Goal: Task Accomplishment & Management: Manage account settings

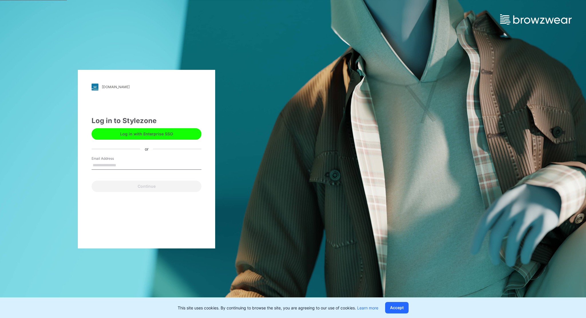
click at [120, 162] on input "Email Address" at bounding box center [147, 165] width 110 height 9
type input "**********"
click at [135, 187] on button "Continue" at bounding box center [147, 186] width 110 height 11
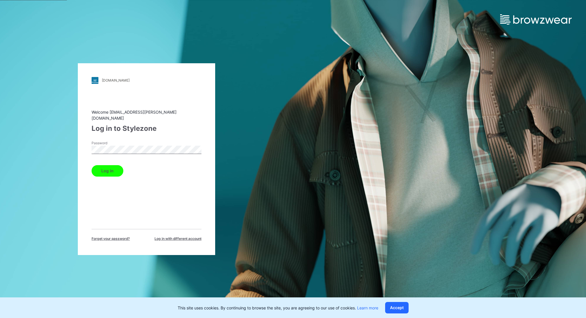
click at [92, 165] on button "Log in" at bounding box center [108, 170] width 32 height 11
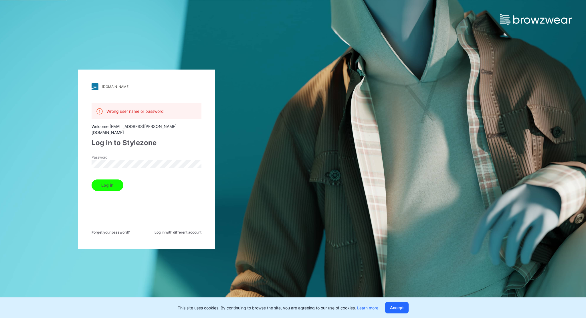
click at [71, 158] on div "[DOMAIN_NAME] Loading... Wrong user name or password Welcome [EMAIL_ADDRESS][PE…" at bounding box center [146, 159] width 293 height 318
click at [92, 179] on button "Log in" at bounding box center [108, 184] width 32 height 11
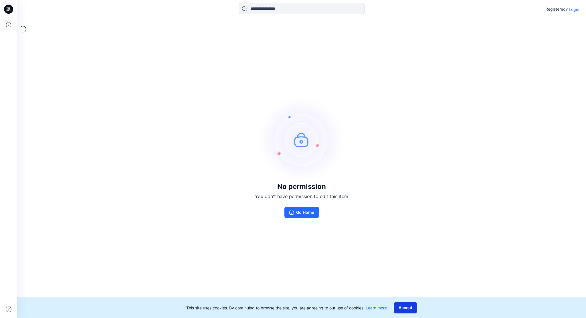
click at [409, 310] on button "Accept" at bounding box center [405, 307] width 23 height 11
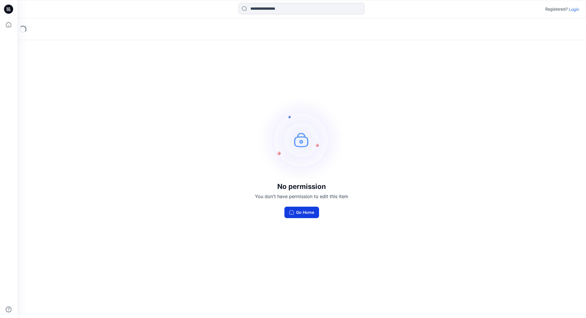
click at [304, 213] on button "Go Home" at bounding box center [301, 212] width 35 height 11
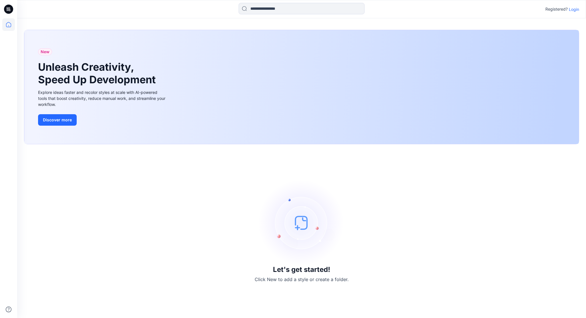
click at [576, 10] on p "Login" at bounding box center [574, 9] width 10 height 6
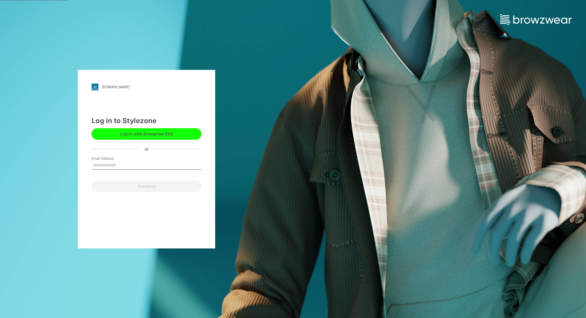
click at [125, 165] on input "Email Address" at bounding box center [147, 165] width 110 height 9
type input "**********"
click at [137, 186] on button "Continue" at bounding box center [147, 186] width 110 height 11
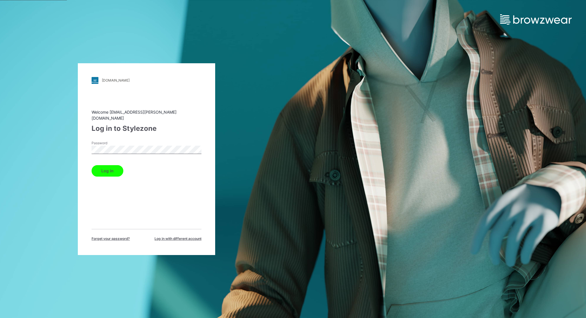
click at [92, 165] on button "Log in" at bounding box center [108, 170] width 32 height 11
